Goal: Task Accomplishment & Management: Use online tool/utility

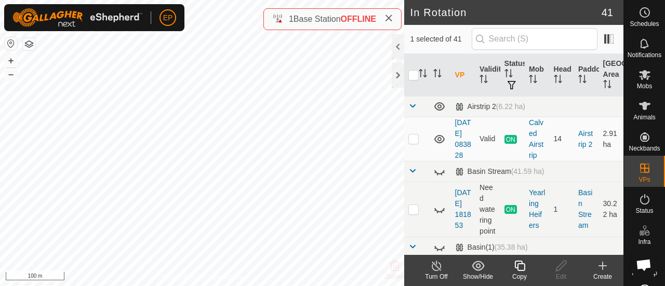
click at [519, 267] on icon at bounding box center [519, 266] width 13 height 12
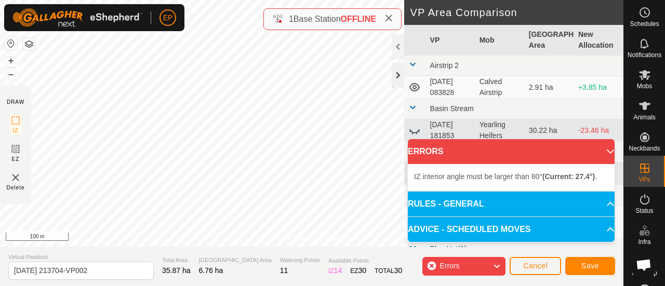
click at [404, 80] on div "Privacy Policy Contact Us Type: Inclusion Zone undefined Animal + – ⇧ i 100 m D…" at bounding box center [312, 143] width 624 height 286
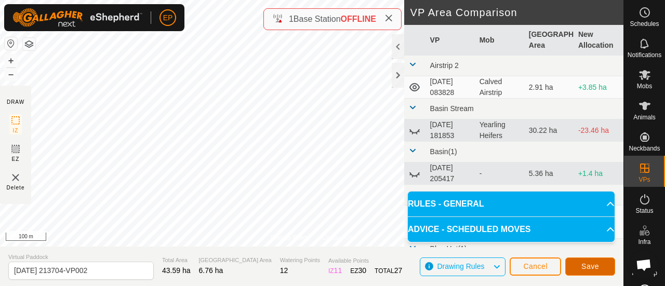
click at [584, 263] on span "Save" at bounding box center [591, 266] width 18 height 8
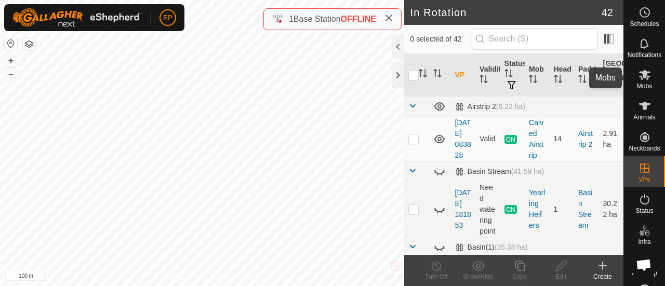
click at [643, 80] on icon at bounding box center [645, 75] width 12 height 12
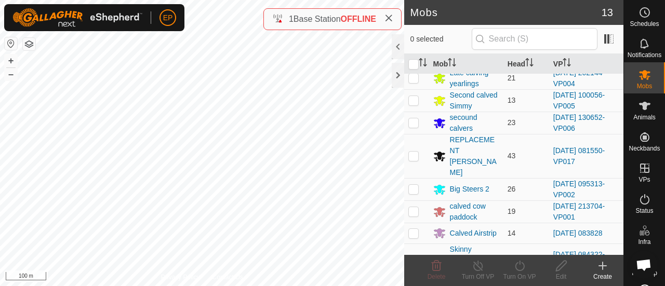
scroll to position [139, 0]
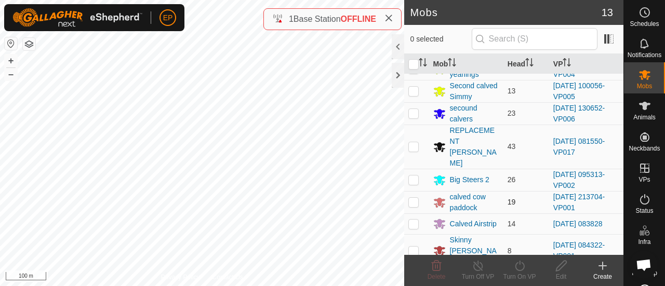
click at [412, 198] on p-checkbox at bounding box center [413, 202] width 10 height 8
checkbox input "true"
click at [519, 266] on icon at bounding box center [519, 266] width 13 height 12
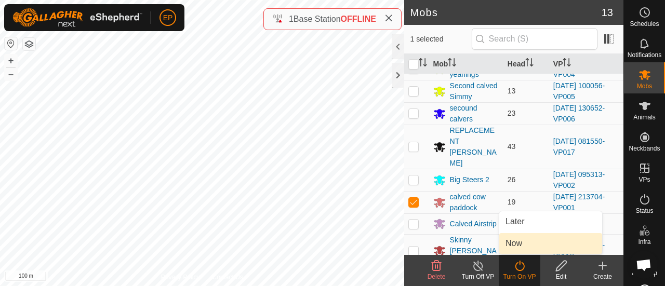
click at [516, 246] on link "Now" at bounding box center [550, 243] width 103 height 21
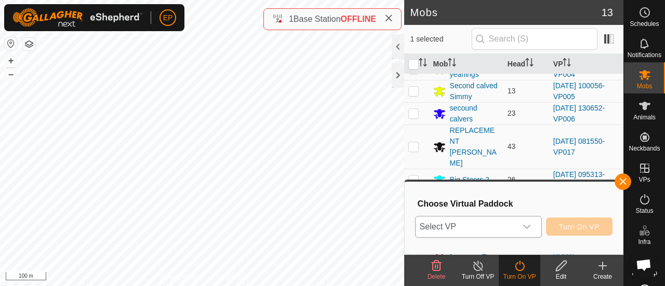
click at [496, 229] on span "Select VP" at bounding box center [466, 227] width 101 height 21
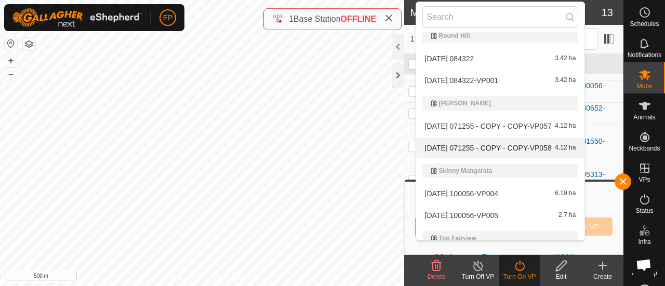
scroll to position [1258, 0]
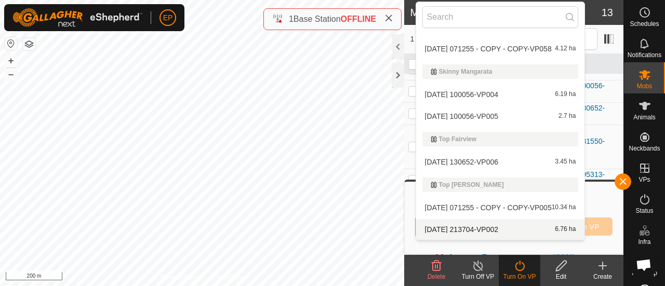
click at [446, 228] on li "[DATE] 213704-VP002 6.76 ha" at bounding box center [500, 229] width 169 height 21
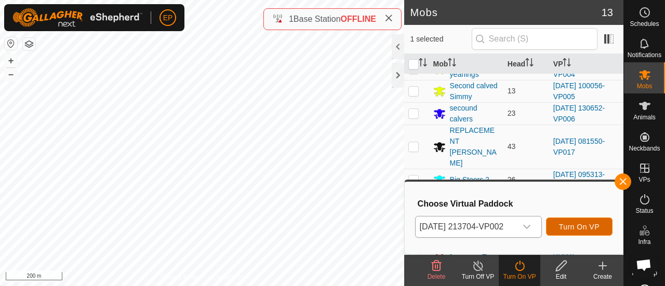
click at [569, 224] on span "Turn On VP" at bounding box center [579, 227] width 41 height 8
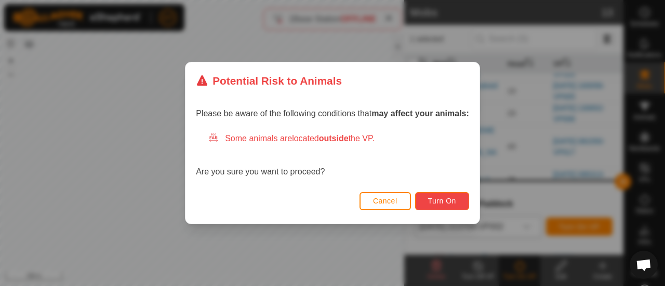
click at [442, 195] on button "Turn On" at bounding box center [442, 201] width 54 height 18
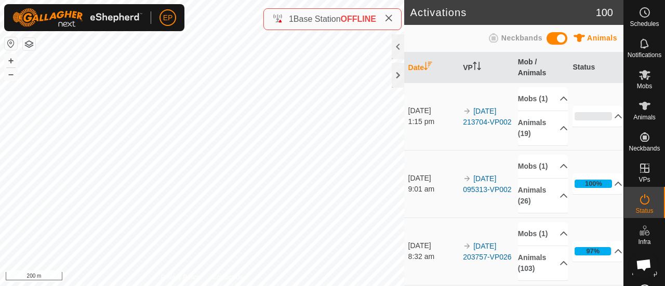
click at [31, 45] on button "button" at bounding box center [29, 44] width 12 height 12
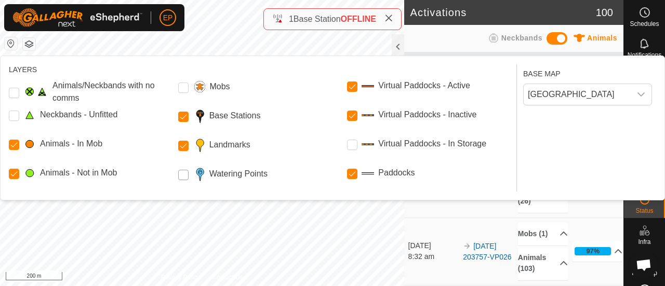
click at [185, 175] on Points "Watering Points" at bounding box center [183, 175] width 10 height 10
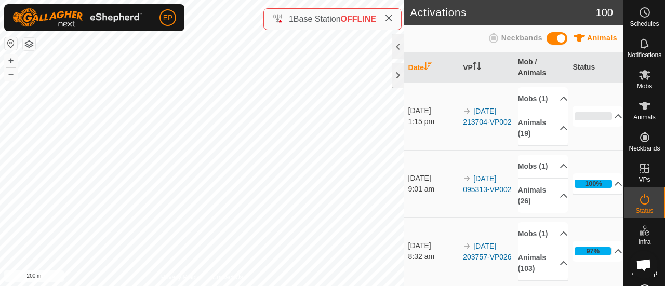
click at [29, 41] on button "button" at bounding box center [29, 44] width 12 height 12
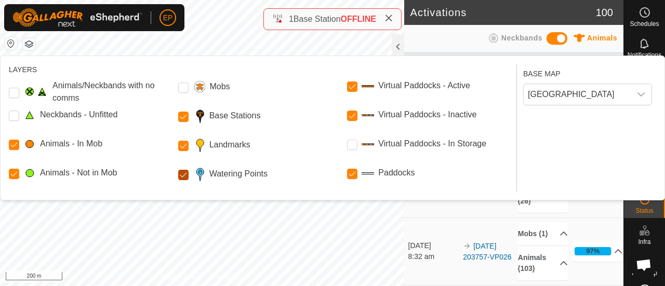
click at [180, 174] on Points "Watering Points" at bounding box center [183, 175] width 10 height 10
